Goal: Register for event/course

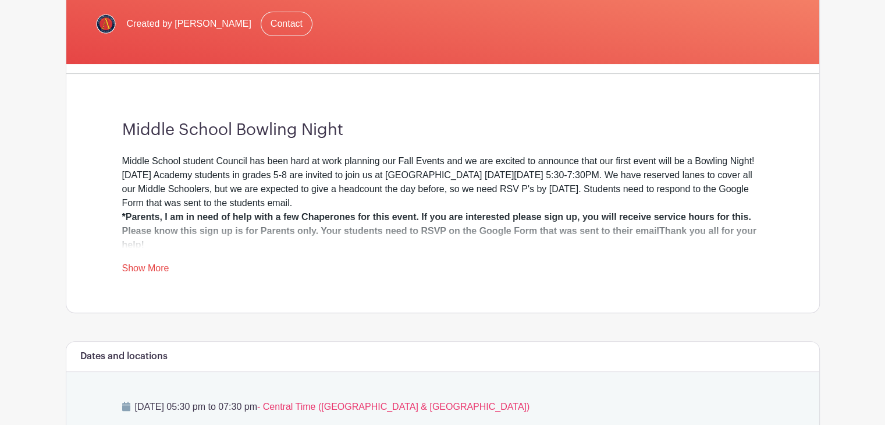
scroll to position [407, 0]
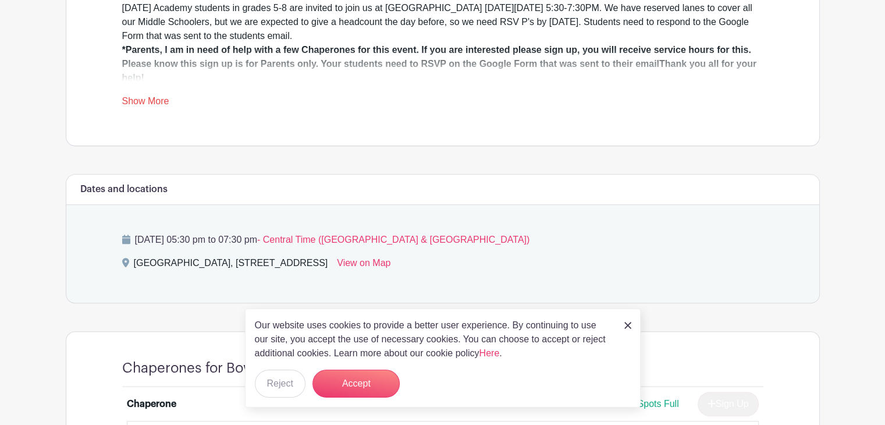
click at [629, 324] on img at bounding box center [627, 325] width 7 height 7
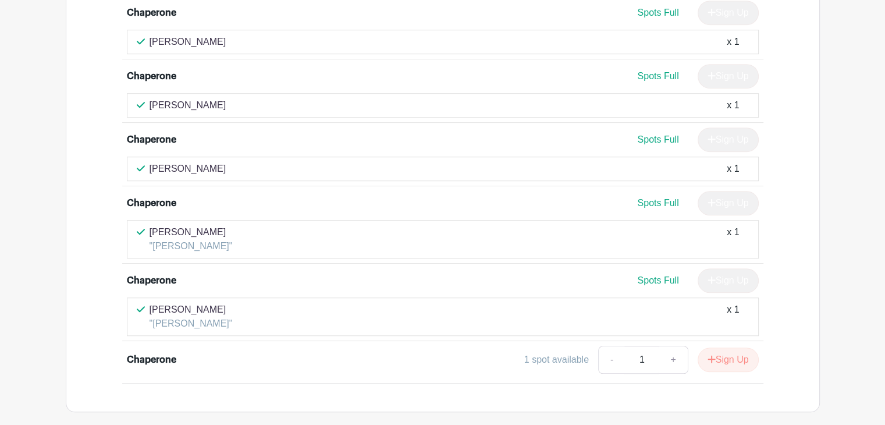
scroll to position [853, 0]
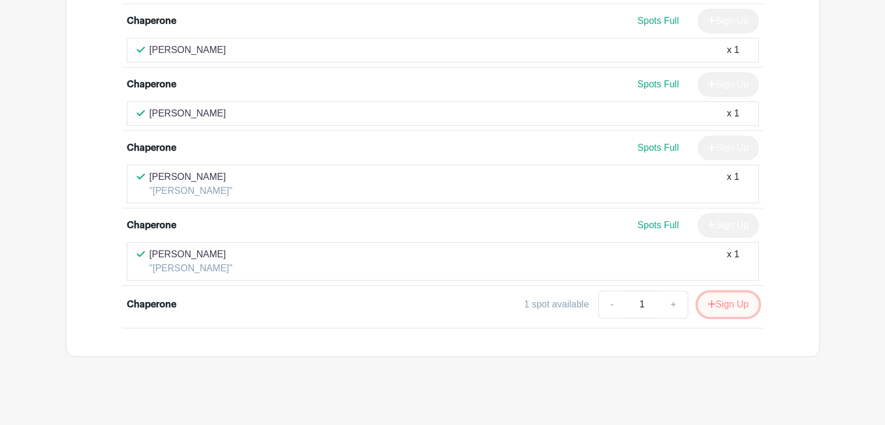
click at [720, 303] on button "Sign Up" at bounding box center [727, 304] width 61 height 24
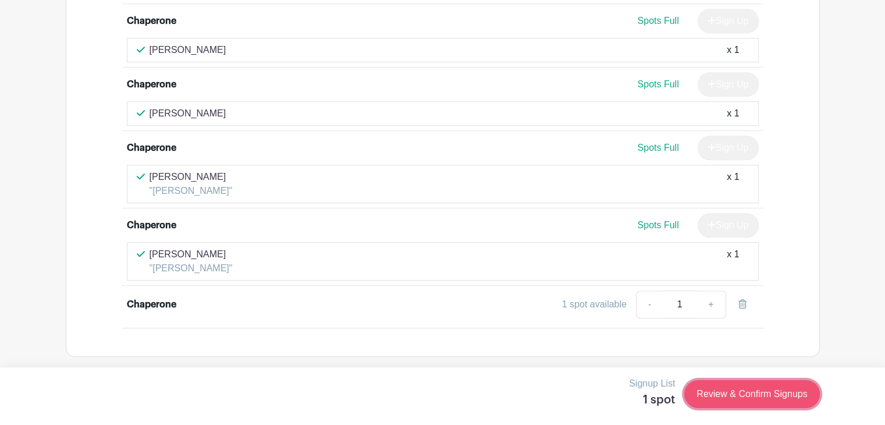
click at [739, 396] on link "Review & Confirm Signups" at bounding box center [751, 394] width 135 height 28
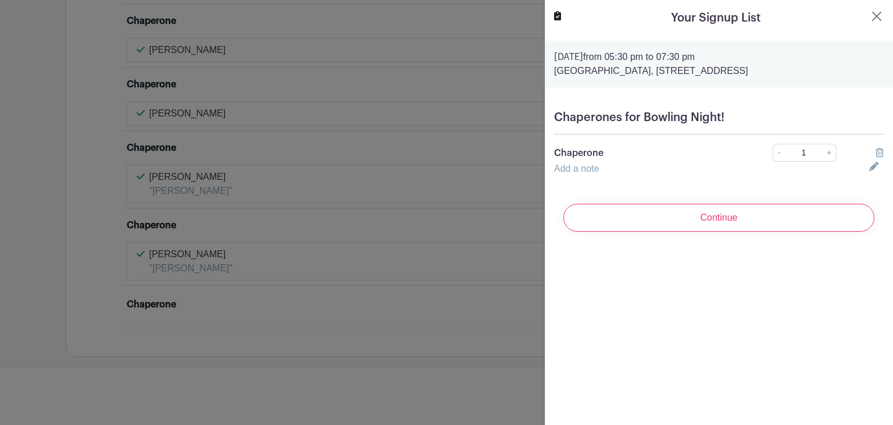
click at [593, 171] on link "Add a note" at bounding box center [576, 168] width 45 height 10
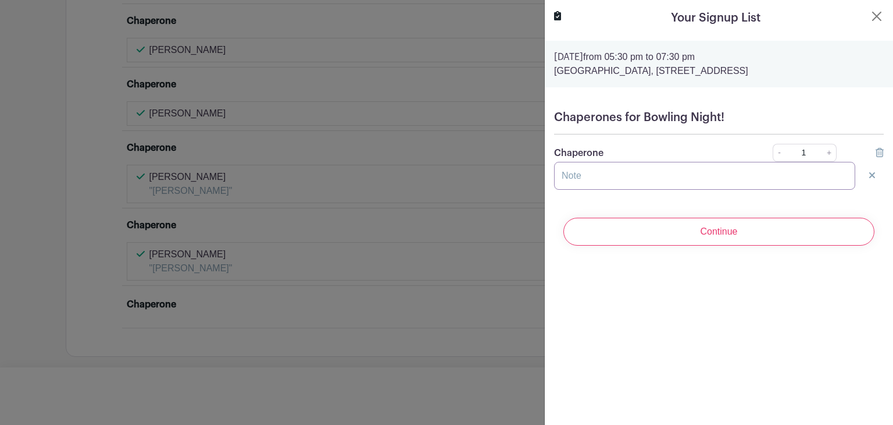
click at [593, 176] on input "text" at bounding box center [704, 176] width 301 height 28
type input "[PERSON_NAME]"
click at [826, 154] on link "+" at bounding box center [829, 153] width 15 height 18
click at [824, 154] on link "+" at bounding box center [829, 153] width 15 height 18
click at [705, 144] on div "Chaperone - 1 +" at bounding box center [719, 153] width 344 height 18
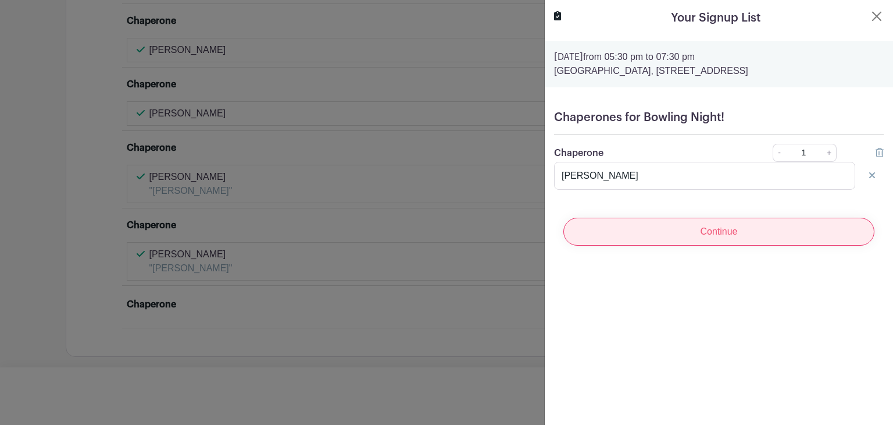
click at [710, 233] on input "Continue" at bounding box center [719, 232] width 311 height 28
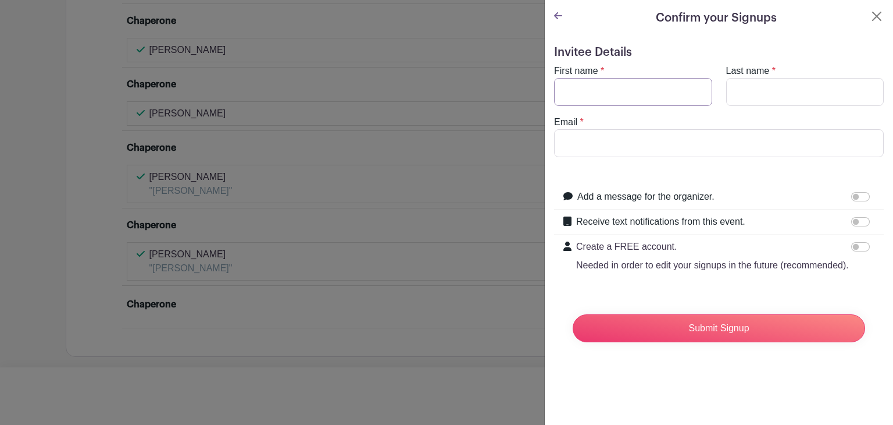
click at [624, 97] on input "First name" at bounding box center [633, 92] width 158 height 28
type input "[PERSON_NAME]"
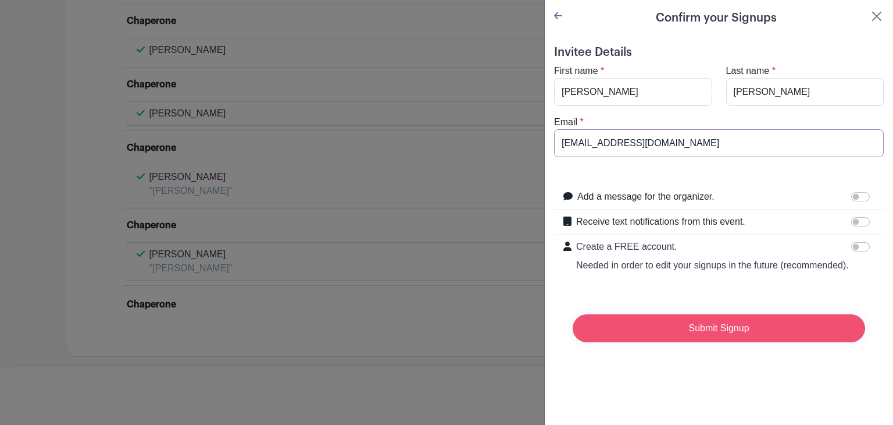
type input "[EMAIL_ADDRESS][DOMAIN_NAME]"
click at [709, 329] on input "Submit Signup" at bounding box center [719, 328] width 293 height 28
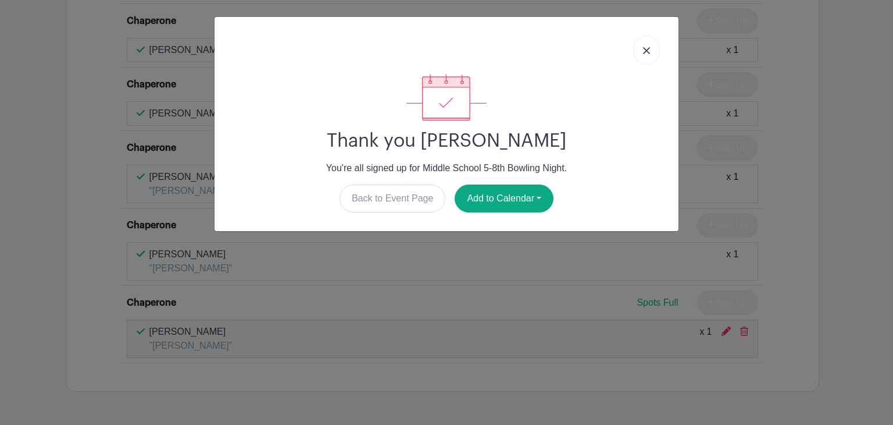
click at [646, 51] on img at bounding box center [646, 50] width 7 height 7
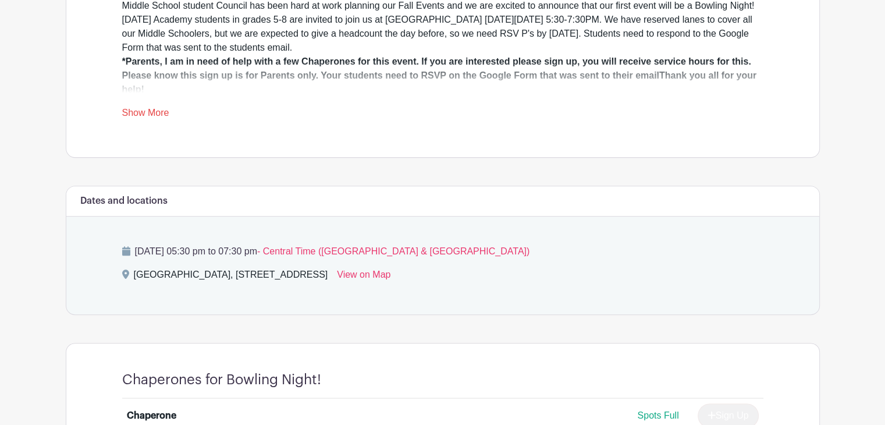
scroll to position [330, 0]
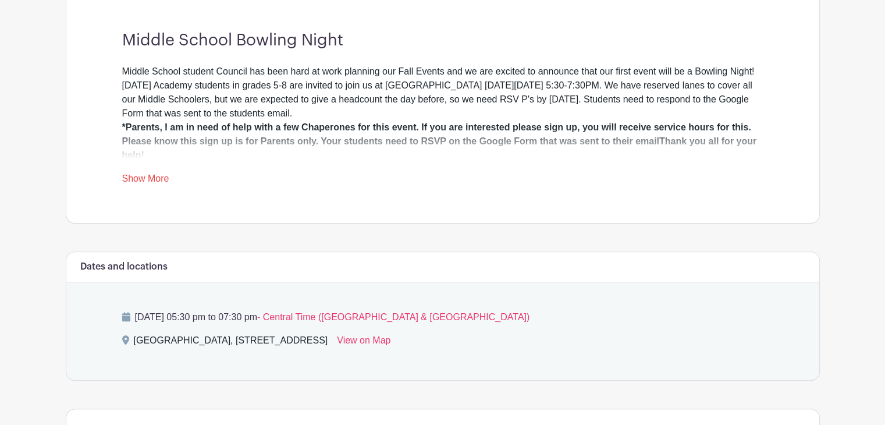
click at [142, 178] on link "Show More" at bounding box center [145, 180] width 47 height 15
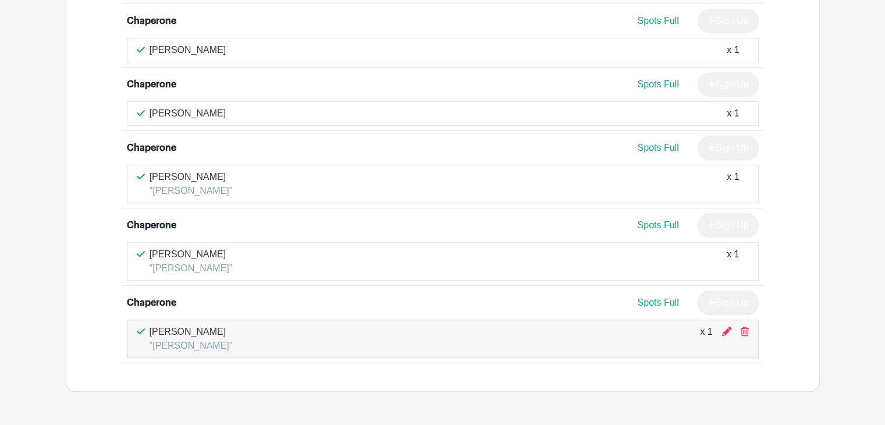
scroll to position [887, 0]
